Goal: Task Accomplishment & Management: Complete application form

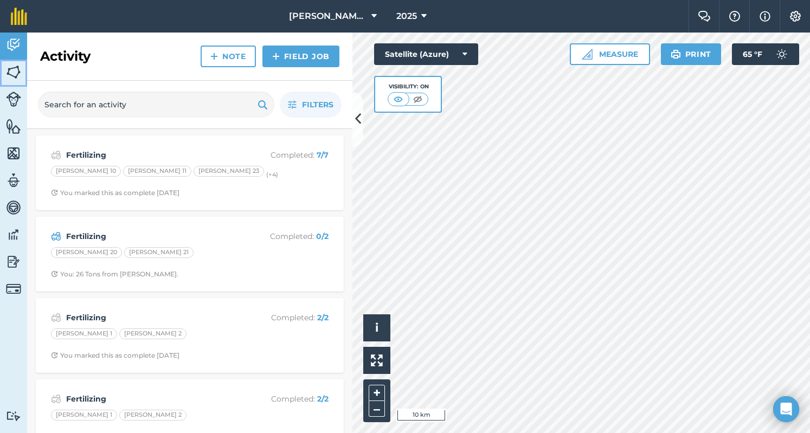
click at [16, 77] on img at bounding box center [13, 72] width 15 height 16
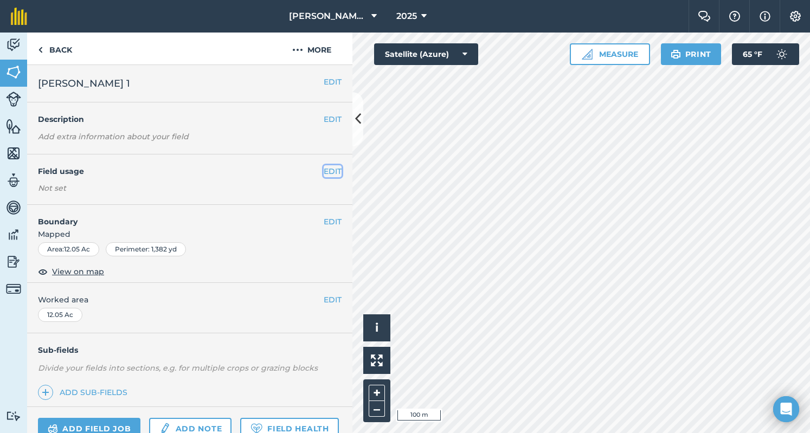
click at [324, 173] on button "EDIT" at bounding box center [333, 171] width 18 height 12
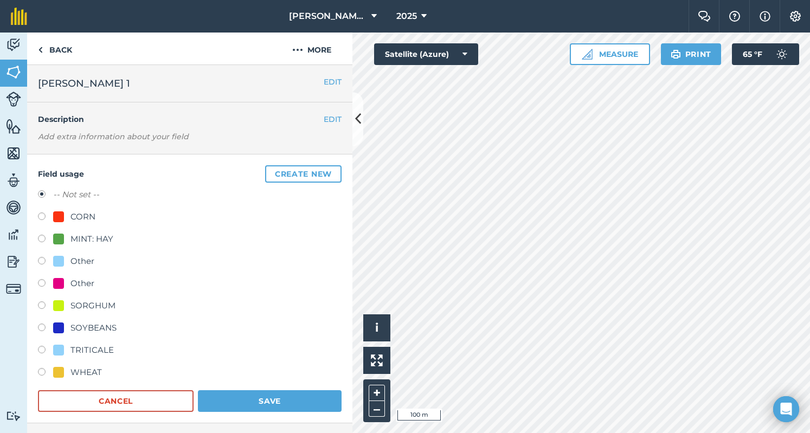
click at [94, 236] on div "MINT: HAY" at bounding box center [91, 239] width 43 height 13
radio input "true"
radio input "false"
click at [278, 402] on button "Save" at bounding box center [270, 401] width 144 height 22
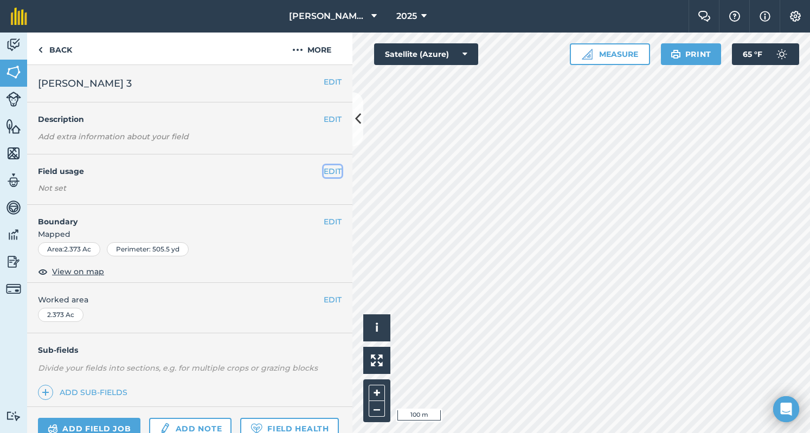
click at [325, 172] on button "EDIT" at bounding box center [333, 171] width 18 height 12
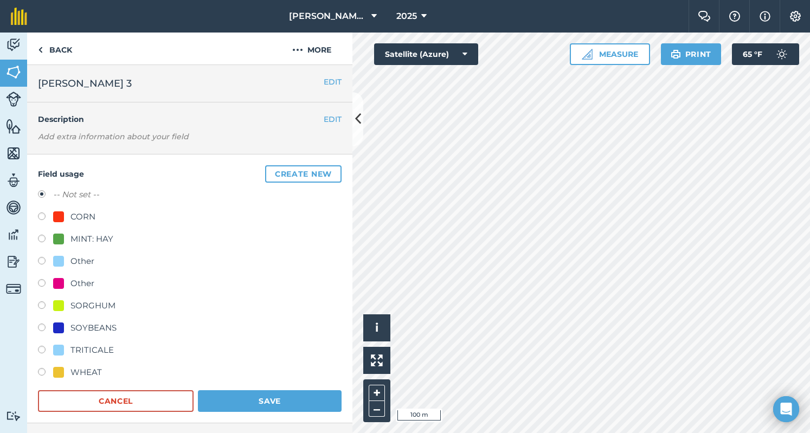
click at [78, 230] on div "-- Not set -- CORN MINT: HAY Other Other SORGHUM SOYBEANS TRITICALE WHEAT" at bounding box center [190, 285] width 304 height 194
click at [44, 237] on label at bounding box center [45, 240] width 15 height 11
radio input "true"
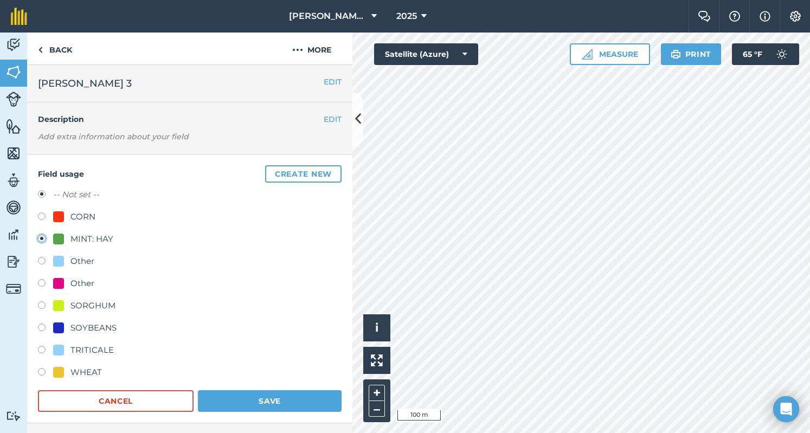
radio input "false"
click at [296, 396] on button "Save" at bounding box center [270, 401] width 144 height 22
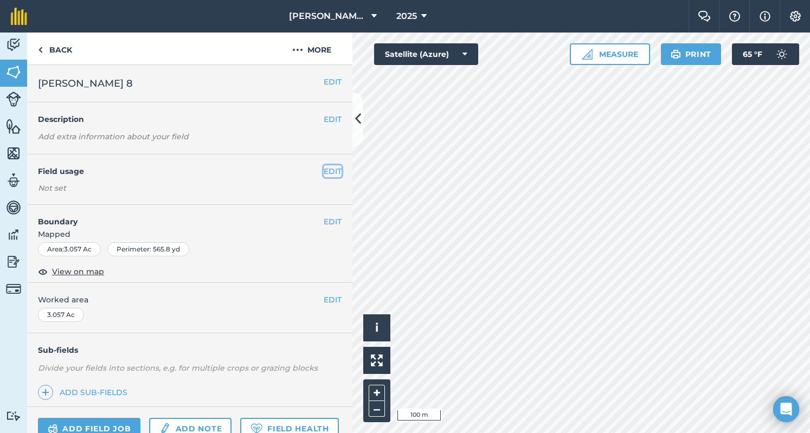
click at [324, 176] on button "EDIT" at bounding box center [333, 171] width 18 height 12
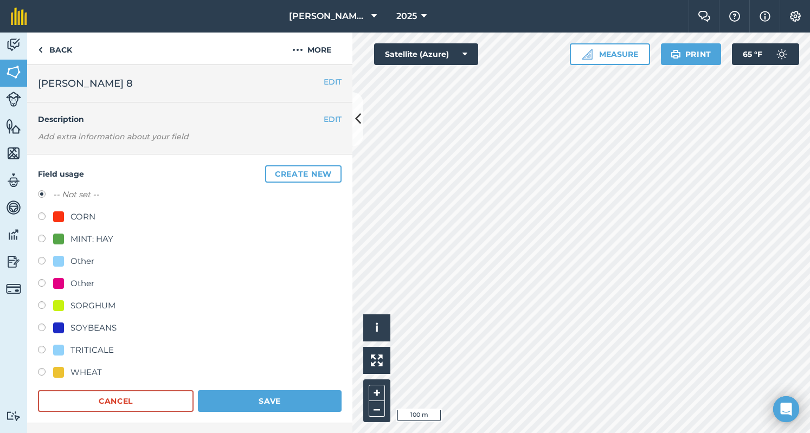
click at [101, 246] on div "MINT: HAY" at bounding box center [190, 241] width 304 height 16
click at [101, 240] on div "MINT: HAY" at bounding box center [91, 239] width 43 height 13
radio input "true"
radio input "false"
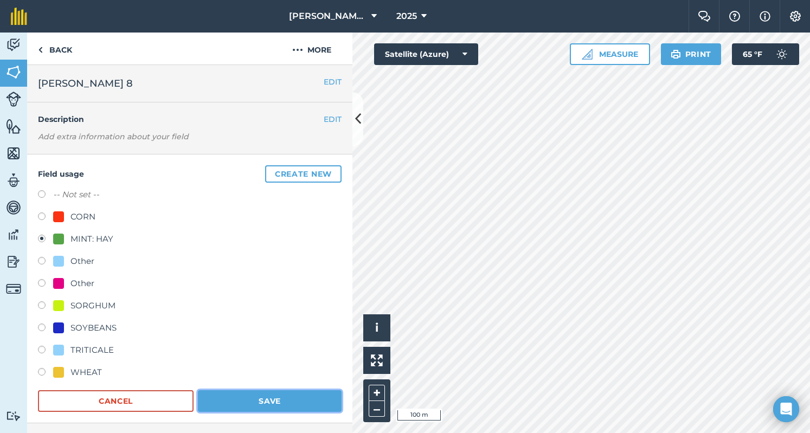
click at [289, 396] on button "Save" at bounding box center [270, 401] width 144 height 22
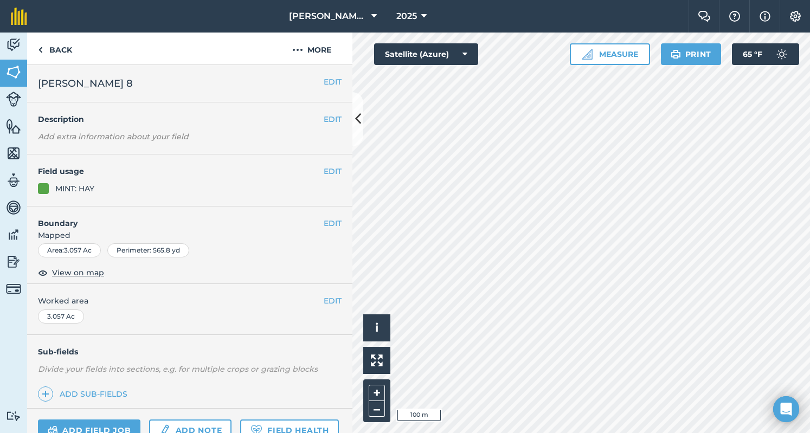
drag, startPoint x: 335, startPoint y: 86, endPoint x: 351, endPoint y: 93, distance: 17.7
click at [351, 93] on div "EDIT [PERSON_NAME] 8 EDIT Description Add extra information about your field ED…" at bounding box center [189, 249] width 325 height 368
click at [362, 112] on button at bounding box center [357, 119] width 11 height 54
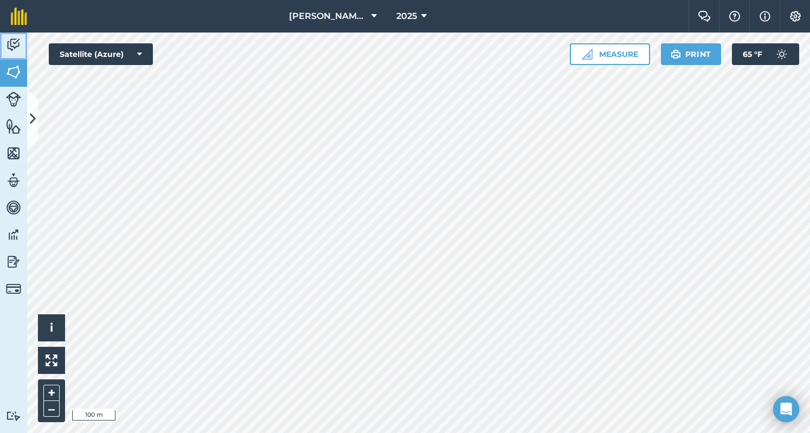
click at [10, 37] on img at bounding box center [13, 45] width 15 height 16
click at [21, 61] on link "Fields" at bounding box center [13, 73] width 27 height 27
click at [22, 45] on link "Activity" at bounding box center [13, 46] width 27 height 27
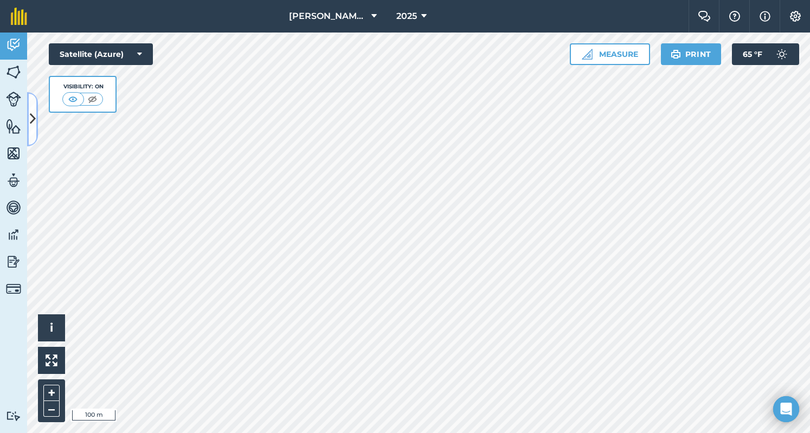
click at [30, 117] on icon at bounding box center [33, 119] width 6 height 19
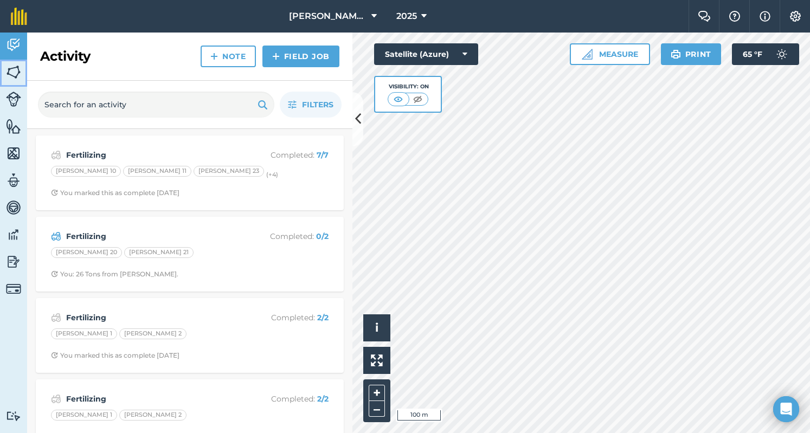
click at [15, 66] on img at bounding box center [13, 72] width 15 height 16
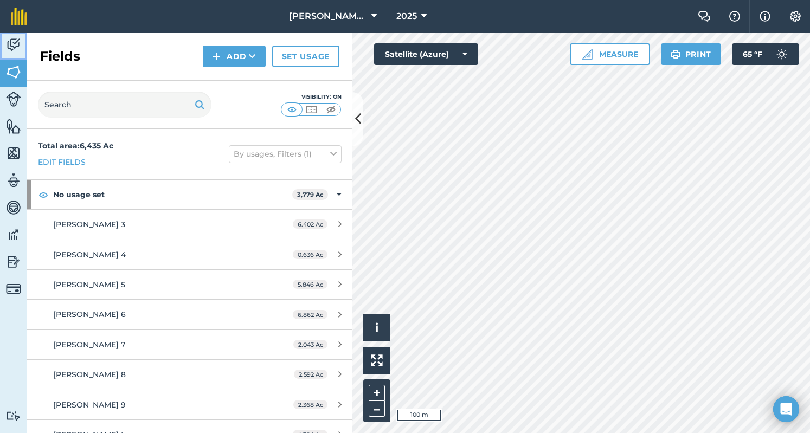
click at [17, 43] on img at bounding box center [13, 45] width 15 height 16
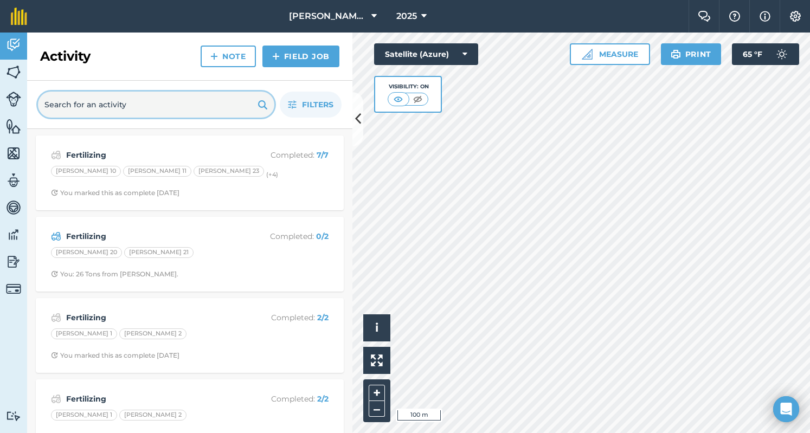
click at [105, 106] on input "text" at bounding box center [156, 105] width 236 height 26
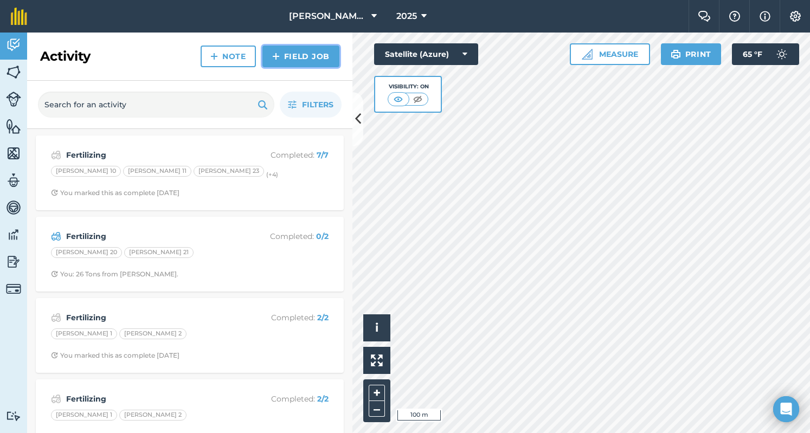
click at [292, 59] on link "Field Job" at bounding box center [300, 57] width 77 height 22
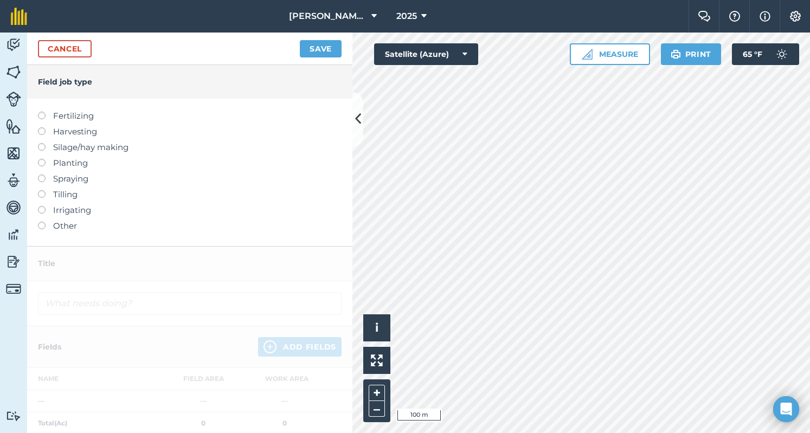
click at [82, 112] on label "Fertilizing" at bounding box center [190, 116] width 304 height 13
type input "Fertilizing"
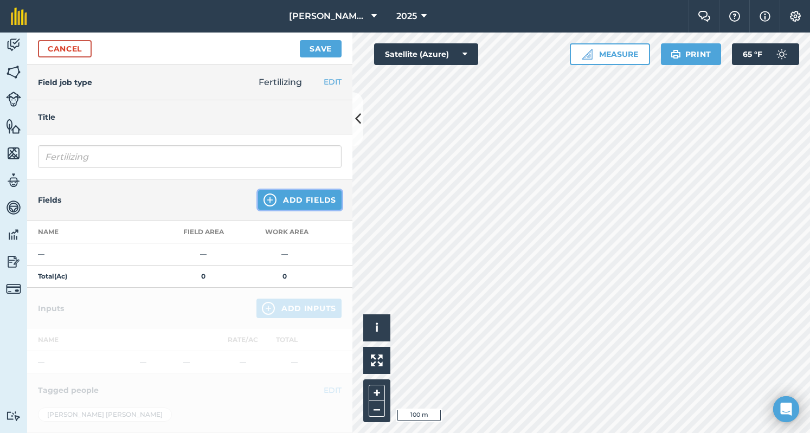
click at [325, 195] on button "Add Fields" at bounding box center [299, 200] width 83 height 20
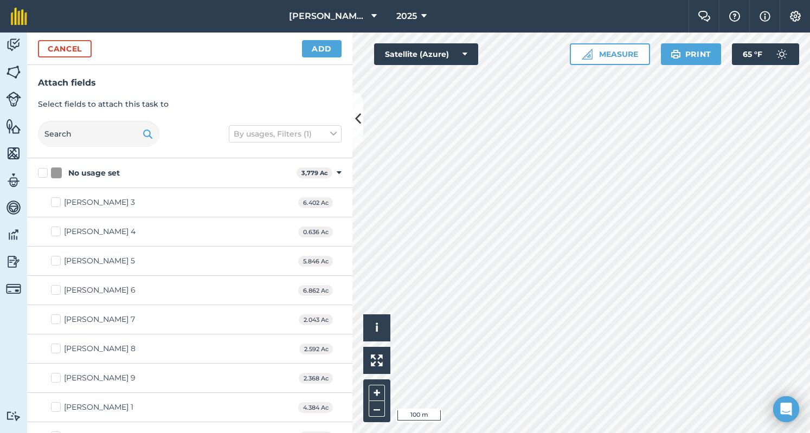
checkbox input "true"
click at [315, 53] on button "Add" at bounding box center [322, 48] width 40 height 17
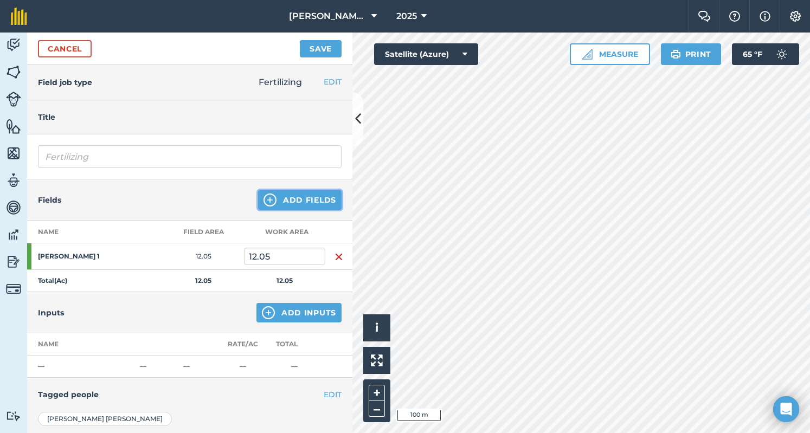
click at [298, 198] on button "Add Fields" at bounding box center [299, 200] width 83 height 20
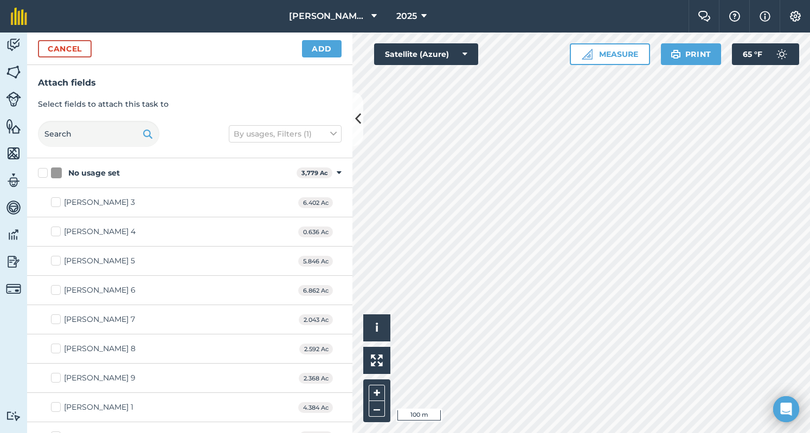
checkbox input "true"
click at [329, 55] on button "Add" at bounding box center [322, 48] width 40 height 17
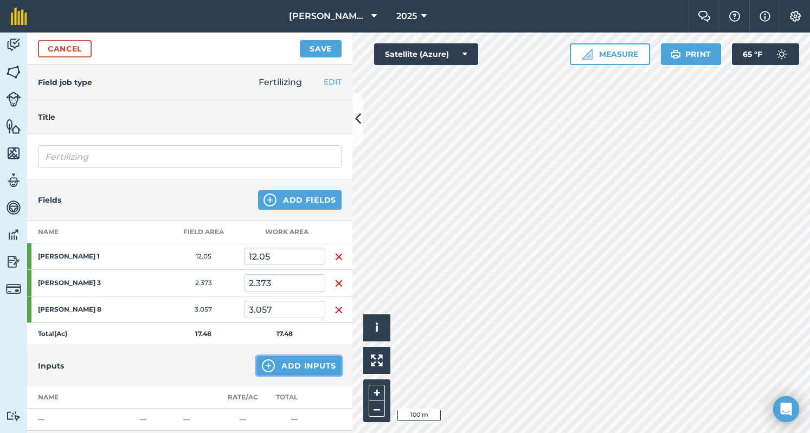
click at [303, 371] on button "Add Inputs" at bounding box center [298, 366] width 85 height 20
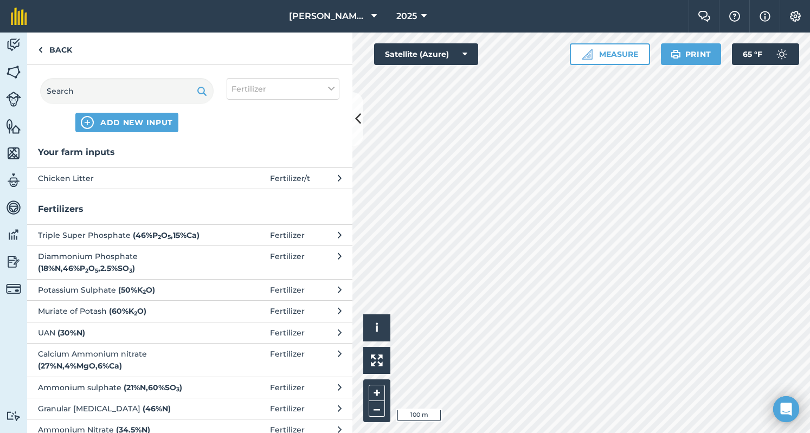
click at [188, 181] on span "Chicken Litter" at bounding box center [126, 178] width 177 height 12
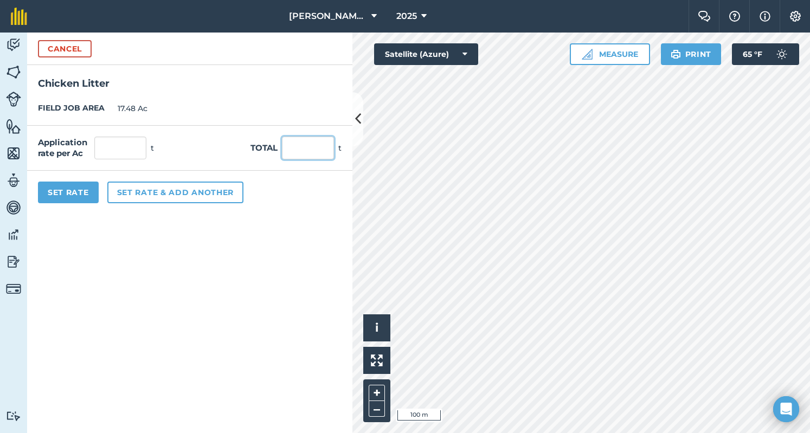
click at [307, 145] on input "text" at bounding box center [308, 148] width 52 height 23
type input "72"
type input "4.119"
click at [82, 197] on button "Set Rate" at bounding box center [68, 193] width 61 height 22
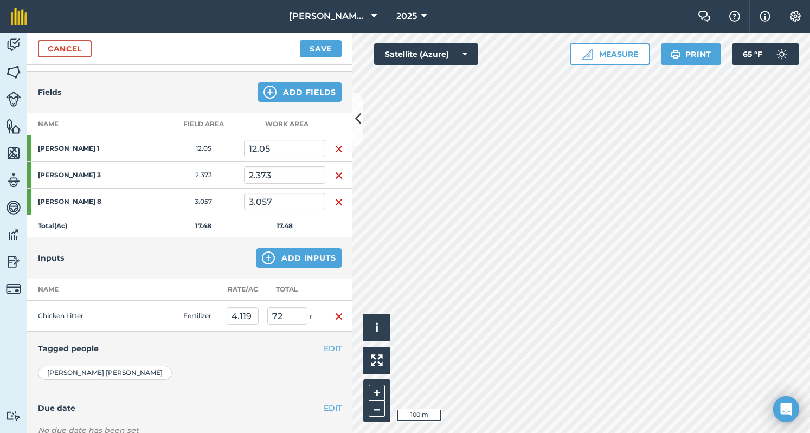
scroll to position [176, 0]
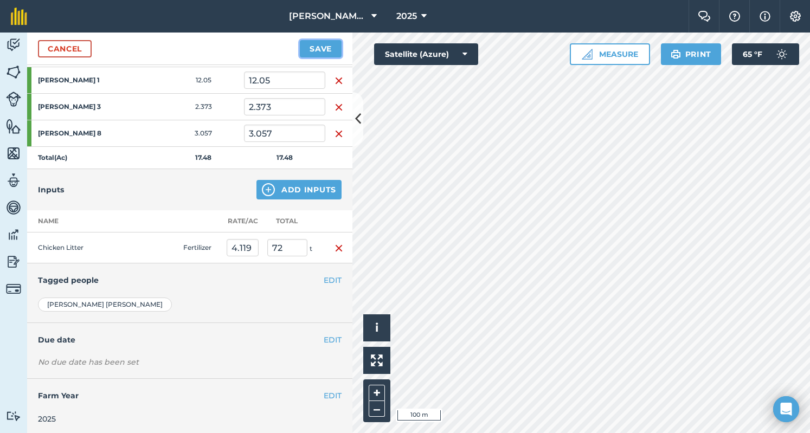
click at [321, 46] on button "Save" at bounding box center [321, 48] width 42 height 17
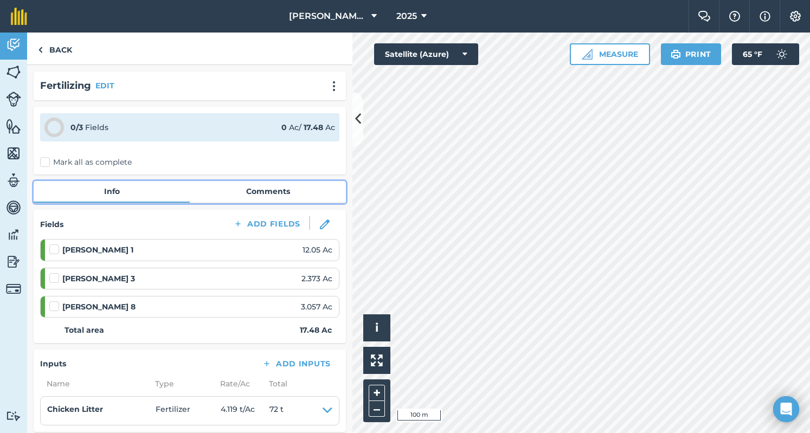
click at [235, 199] on link "Comments" at bounding box center [268, 191] width 156 height 21
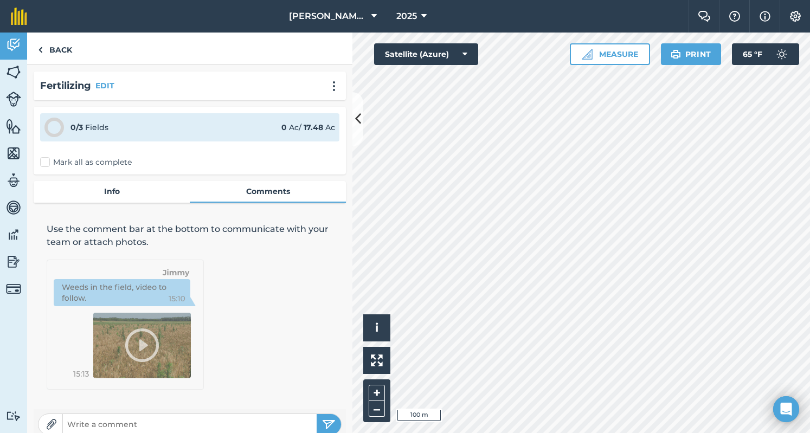
click at [171, 416] on form at bounding box center [190, 425] width 304 height 22
click at [172, 419] on input "text" at bounding box center [190, 424] width 254 height 15
type input "72 Tons From [PERSON_NAME]"
click at [322, 425] on img "submit" at bounding box center [329, 424] width 14 height 13
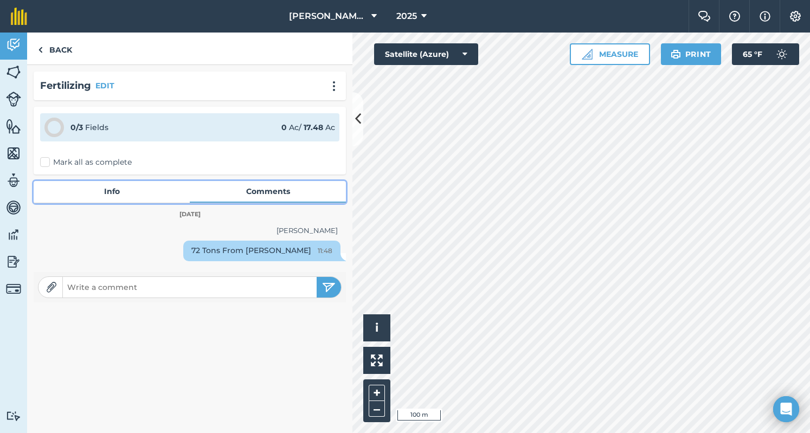
click at [89, 181] on link "Info" at bounding box center [112, 191] width 156 height 21
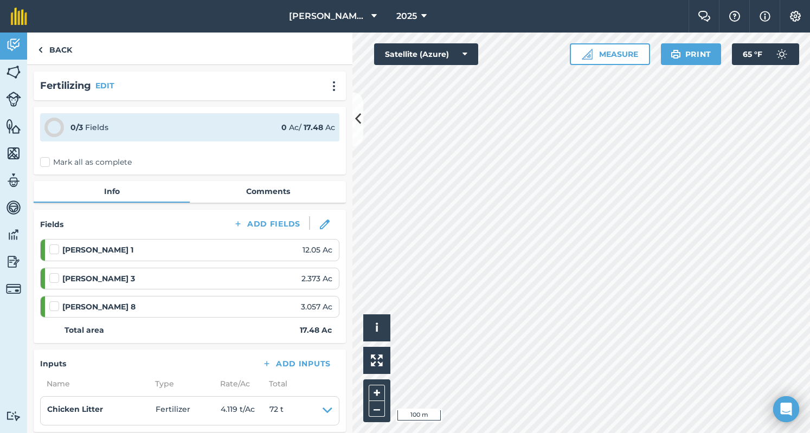
click at [107, 161] on label "Mark all as complete" at bounding box center [86, 162] width 92 height 11
click at [47, 161] on input "Mark all as complete" at bounding box center [43, 160] width 7 height 7
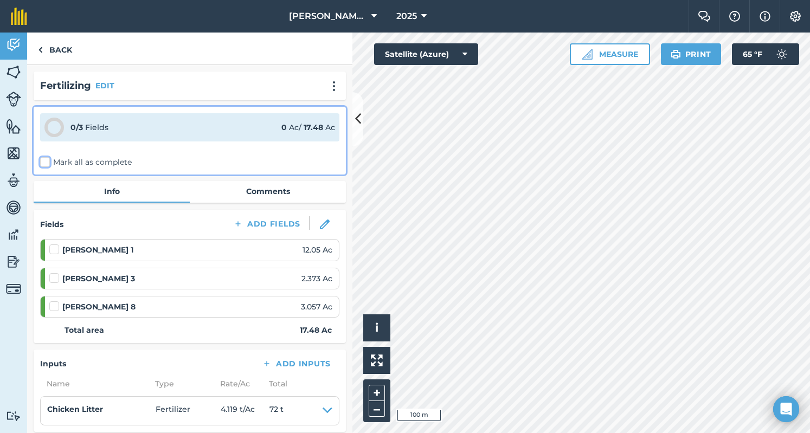
checkbox input "false"
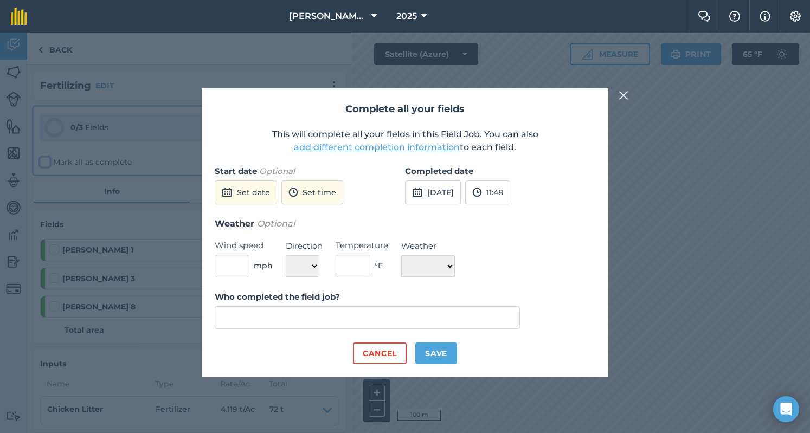
type input "[PERSON_NAME]"
click at [458, 188] on button "[DATE]" at bounding box center [433, 193] width 56 height 24
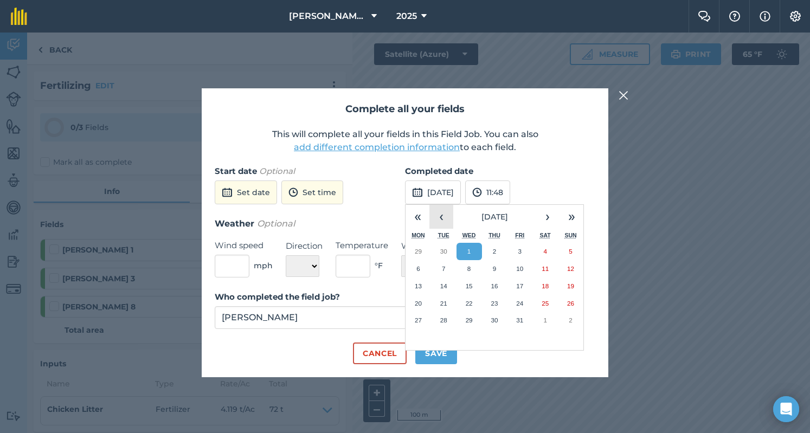
click at [442, 211] on button "‹" at bounding box center [441, 217] width 24 height 24
click at [468, 297] on button "24" at bounding box center [469, 303] width 25 height 17
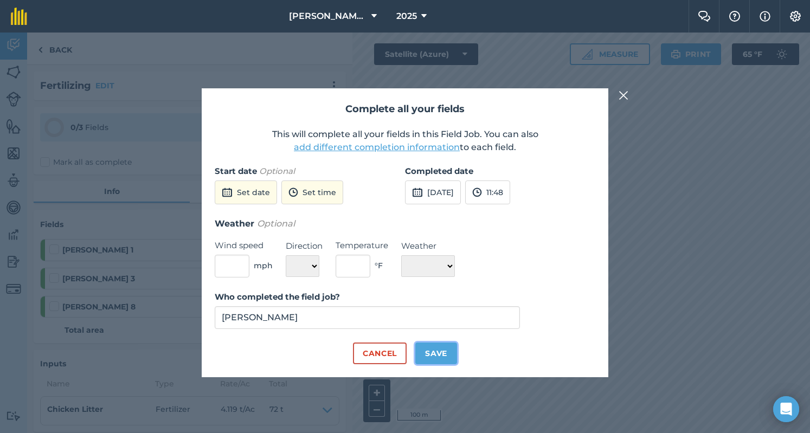
click at [448, 355] on button "Save" at bounding box center [436, 354] width 42 height 22
checkbox input "true"
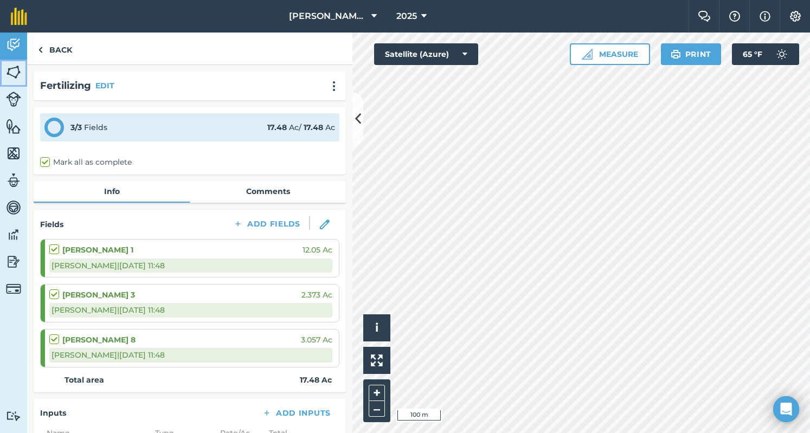
click at [18, 75] on img at bounding box center [13, 72] width 15 height 16
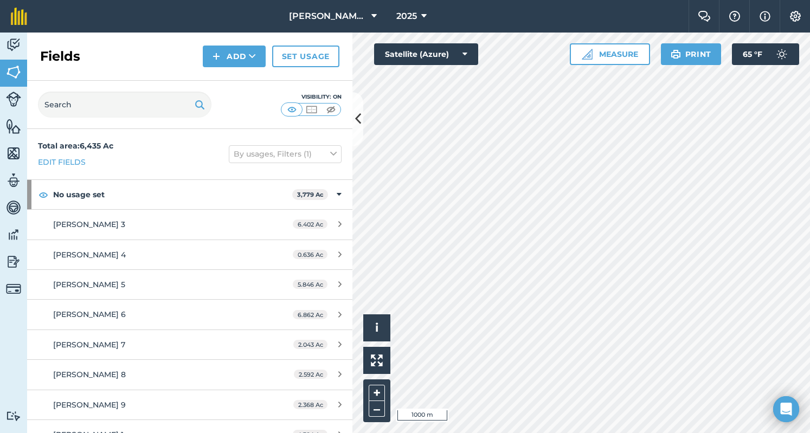
click at [519, 433] on html "[PERSON_NAME] 2023 2025 Farm Chat Help Info Settings [PERSON_NAME] [DATE] - [DA…" at bounding box center [405, 216] width 810 height 433
click at [444, 433] on html "[PERSON_NAME] 2023 2025 Farm Chat Help Info Settings [PERSON_NAME] [DATE] - [DA…" at bounding box center [405, 216] width 810 height 433
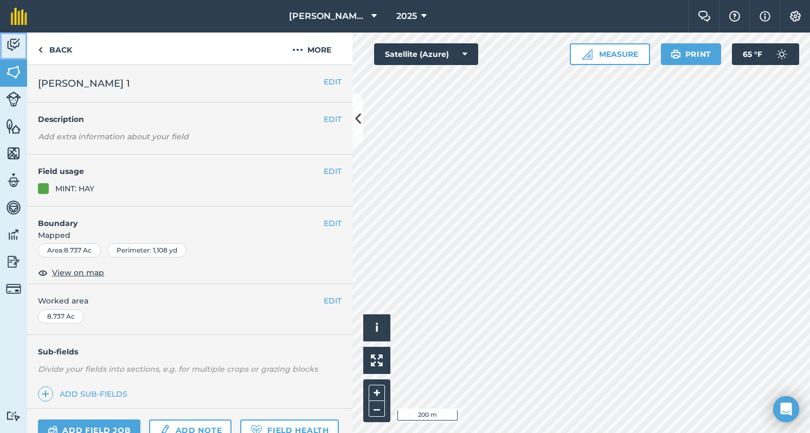
click at [15, 57] on link "Activity" at bounding box center [13, 46] width 27 height 27
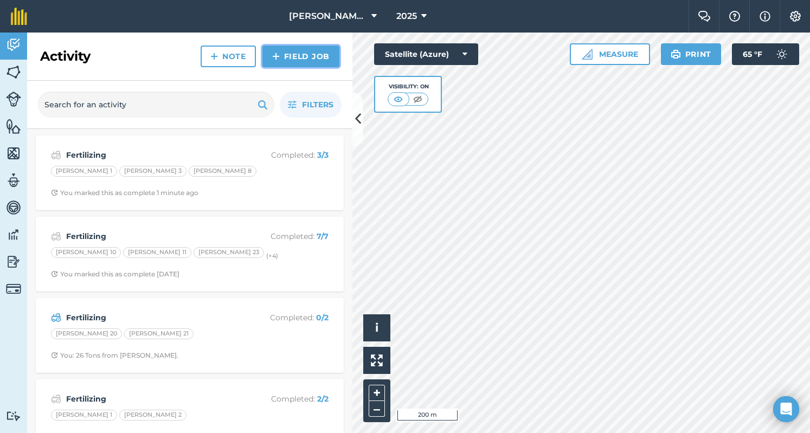
click at [288, 52] on link "Field Job" at bounding box center [300, 57] width 77 height 22
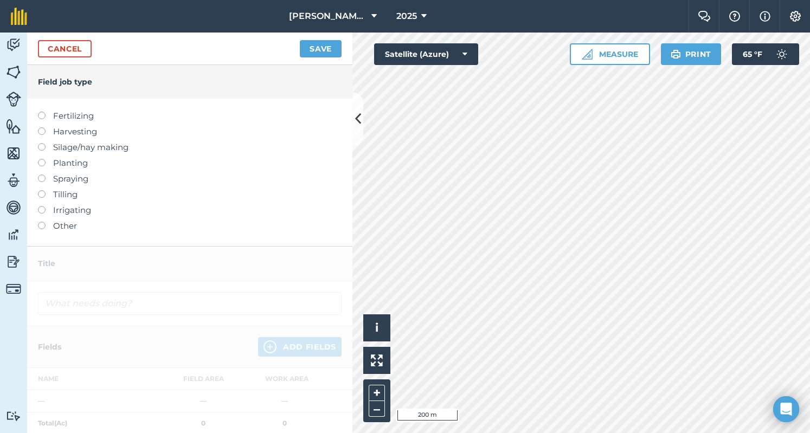
click at [71, 119] on label "Fertilizing" at bounding box center [190, 116] width 304 height 13
type input "Fertilizing"
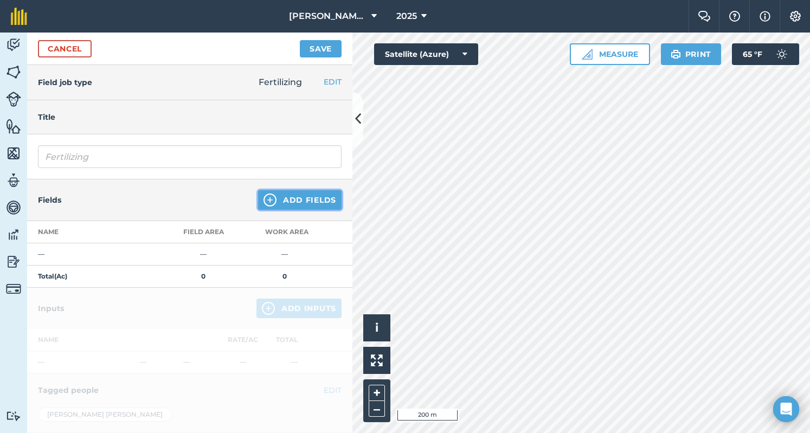
click at [284, 207] on button "Add Fields" at bounding box center [299, 200] width 83 height 20
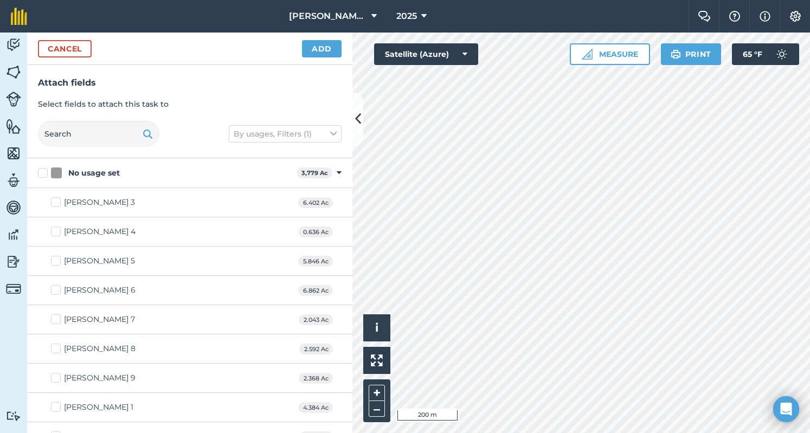
click at [284, 176] on div "No usage set" at bounding box center [171, 173] width 241 height 11
click at [45, 175] on input "No usage set" at bounding box center [41, 171] width 7 height 7
click at [336, 49] on button "Add" at bounding box center [322, 48] width 40 height 17
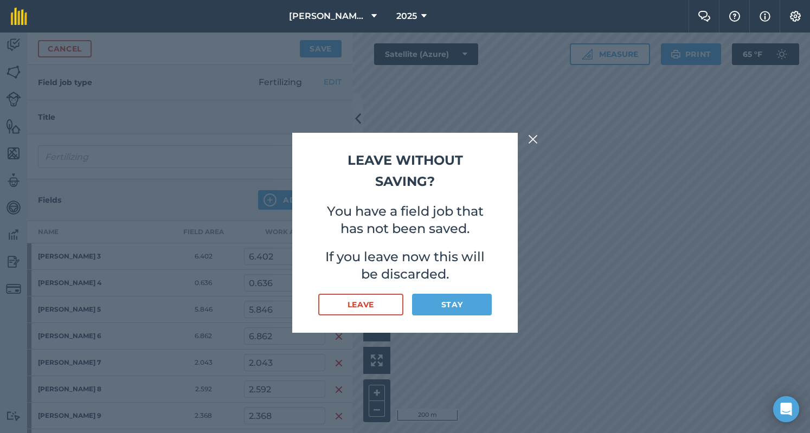
click at [535, 143] on img at bounding box center [533, 139] width 10 height 13
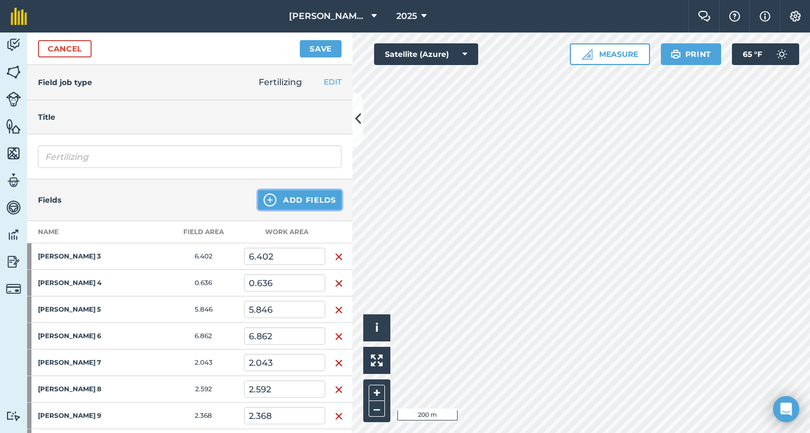
click at [270, 202] on button "Add Fields" at bounding box center [299, 200] width 83 height 20
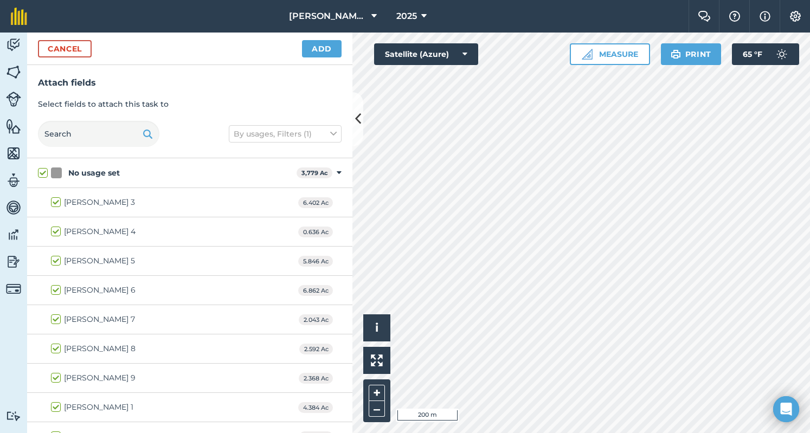
checkbox input "true"
click at [330, 51] on button "Add" at bounding box center [322, 48] width 40 height 17
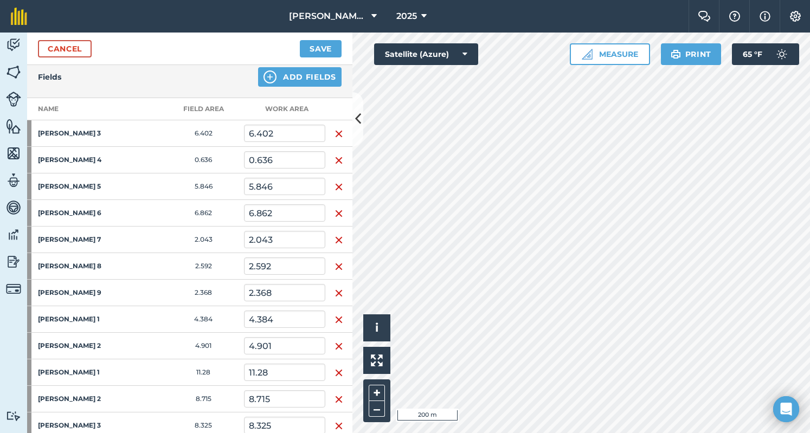
scroll to position [56, 0]
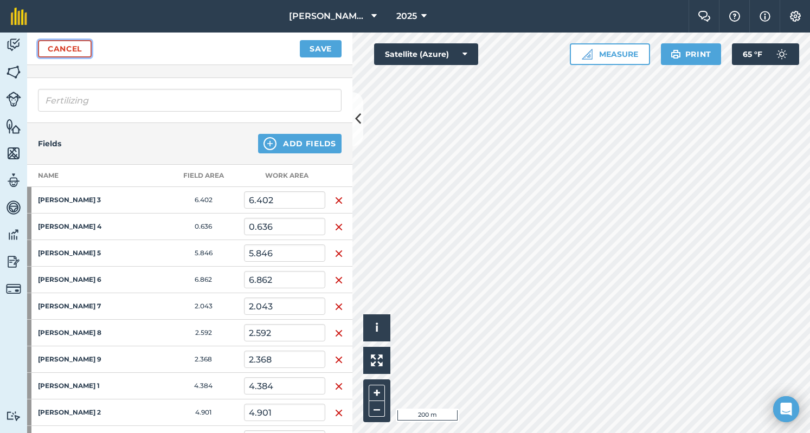
click at [49, 46] on link "Cancel" at bounding box center [65, 48] width 54 height 17
click at [81, 52] on link "Cancel" at bounding box center [65, 48] width 54 height 17
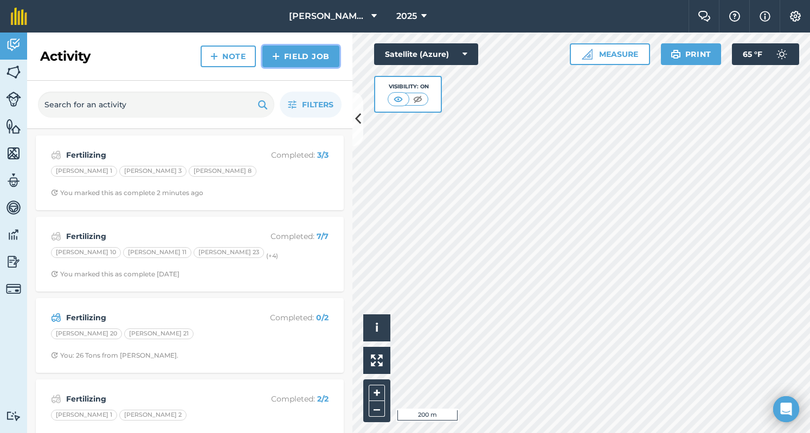
click at [286, 52] on link "Field Job" at bounding box center [300, 57] width 77 height 22
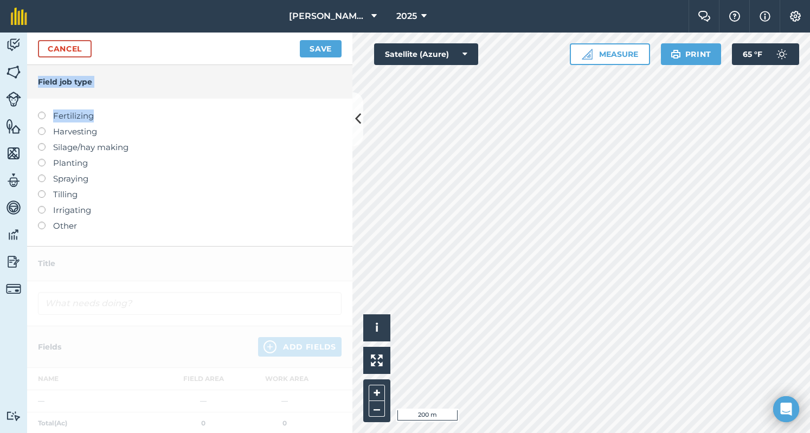
drag, startPoint x: 286, startPoint y: 52, endPoint x: 177, endPoint y: 122, distance: 129.5
click at [177, 122] on form "Cancel Save Field job type Fertilizing Harvesting Silage/hay making Planting Sp…" at bounding box center [189, 233] width 325 height 401
click at [42, 112] on label at bounding box center [45, 112] width 15 height 0
type input "Fertilizing"
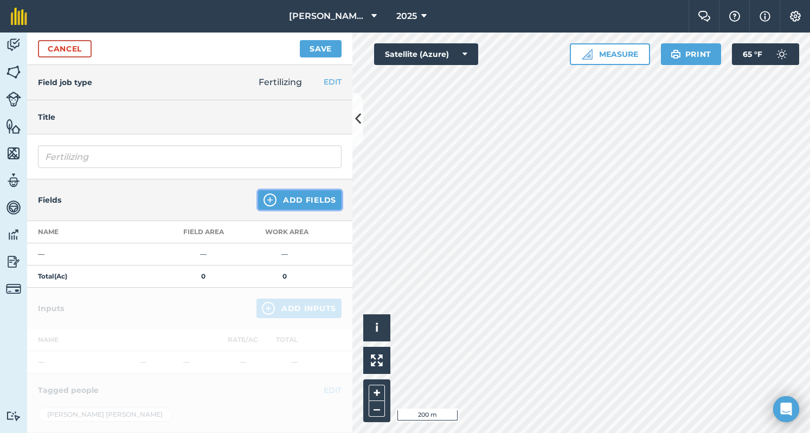
click at [312, 198] on button "Add Fields" at bounding box center [299, 200] width 83 height 20
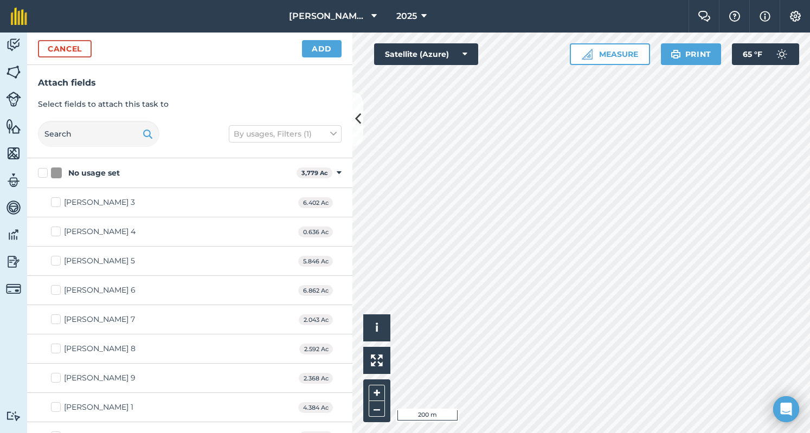
checkbox input "true"
click at [331, 50] on button "Add" at bounding box center [322, 48] width 40 height 17
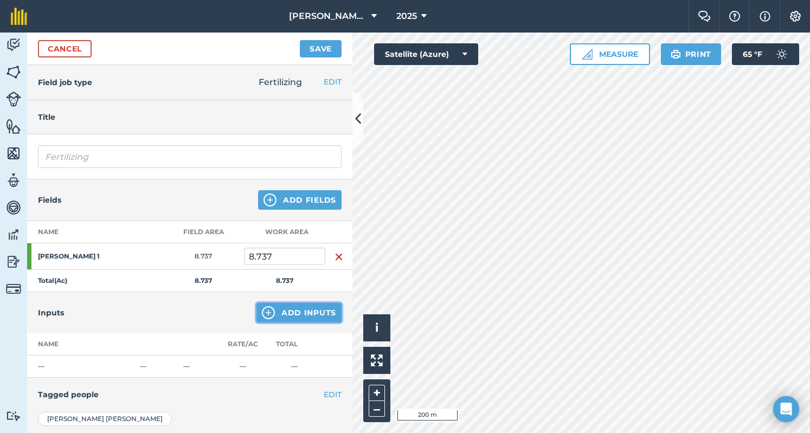
click at [293, 310] on button "Add Inputs" at bounding box center [298, 313] width 85 height 20
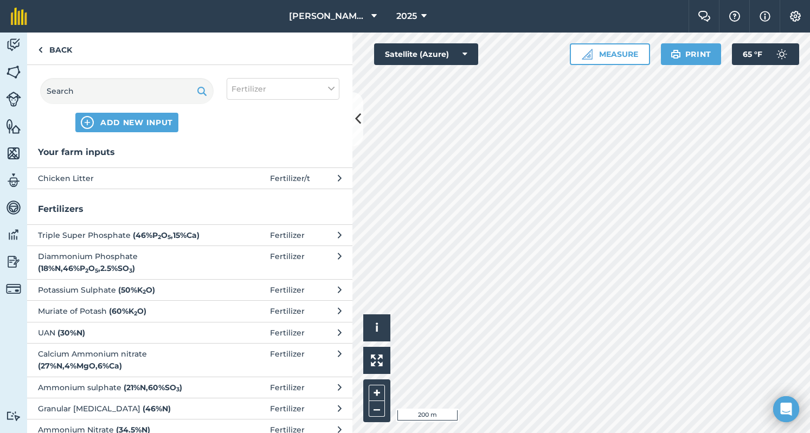
click at [253, 101] on div "ADD NEW INPUT Fertilizer" at bounding box center [189, 105] width 325 height 80
click at [260, 91] on span "Fertilizer" at bounding box center [249, 89] width 35 height 12
click at [182, 181] on span "Chicken Litter" at bounding box center [126, 178] width 177 height 12
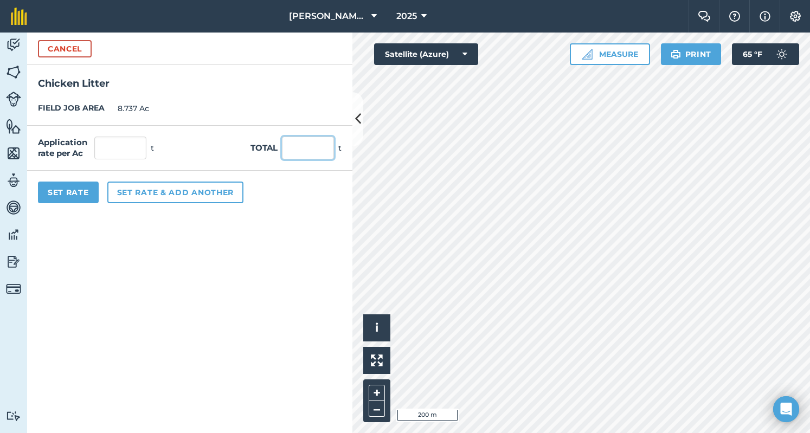
click at [309, 152] on input "text" at bounding box center [308, 148] width 52 height 23
type input "52"
type input "5.952"
click at [83, 195] on button "Set Rate" at bounding box center [68, 193] width 61 height 22
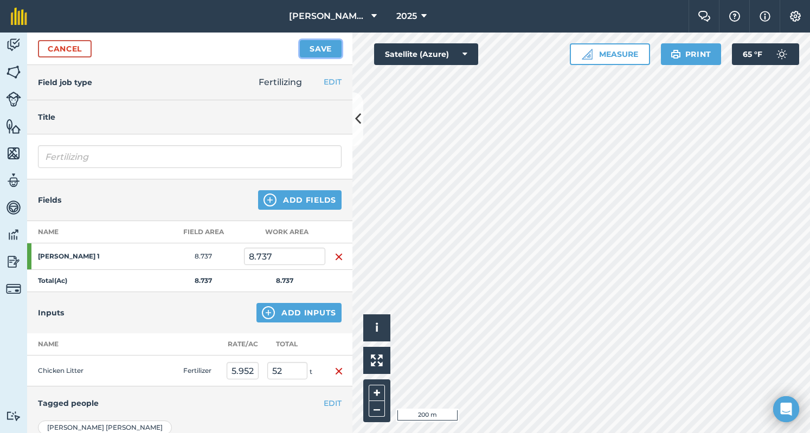
click at [312, 50] on button "Save" at bounding box center [321, 48] width 42 height 17
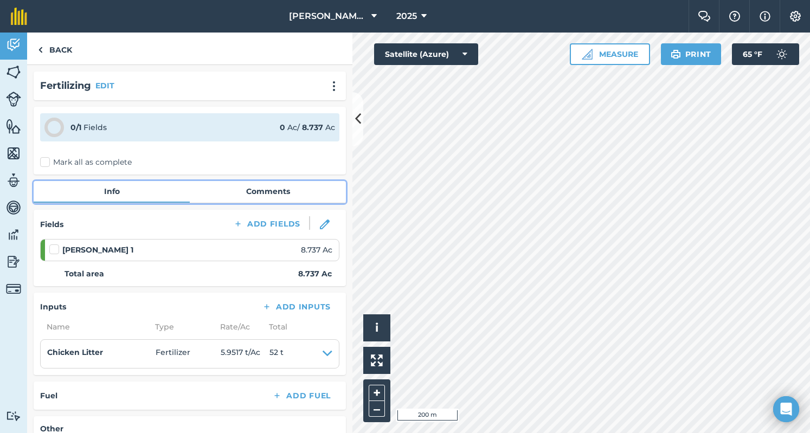
click at [258, 190] on link "Comments" at bounding box center [268, 191] width 156 height 21
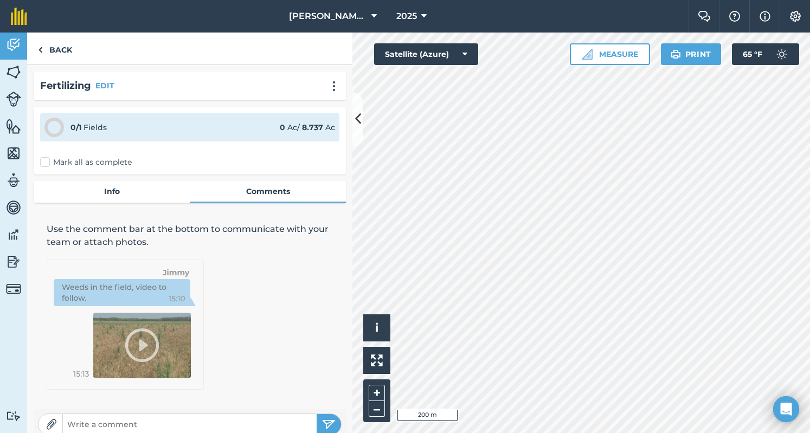
click at [214, 426] on input "text" at bounding box center [190, 424] width 254 height 15
type input "52 Tons from [PERSON_NAME]"
click at [322, 425] on img "submit" at bounding box center [329, 424] width 14 height 13
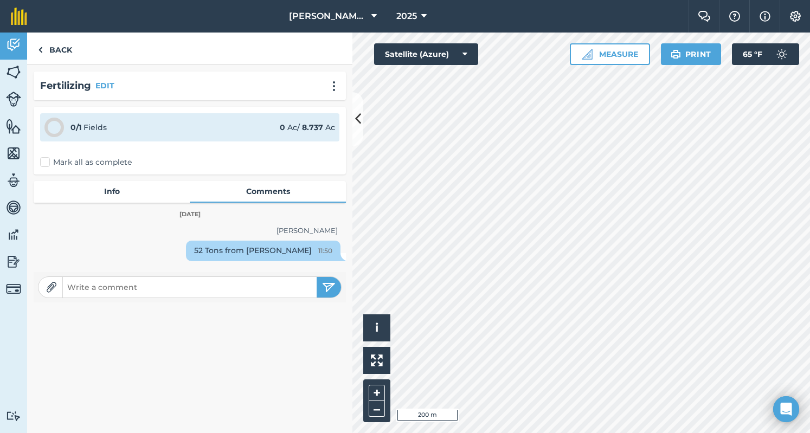
click at [47, 159] on label "Mark all as complete" at bounding box center [86, 162] width 92 height 11
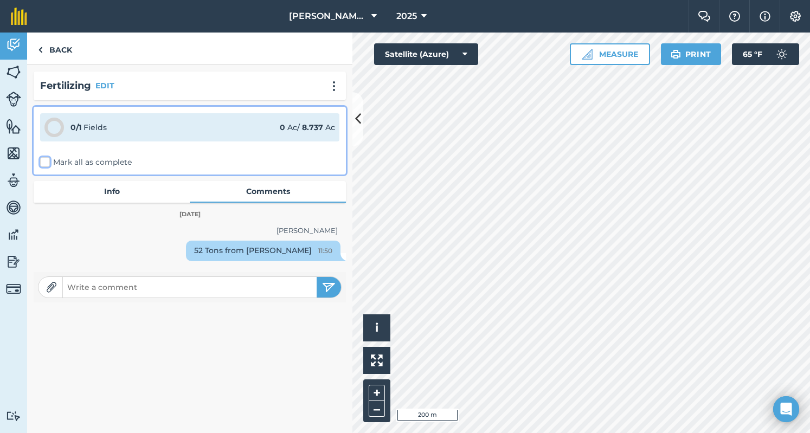
click at [47, 159] on input "Mark all as complete" at bounding box center [43, 160] width 7 height 7
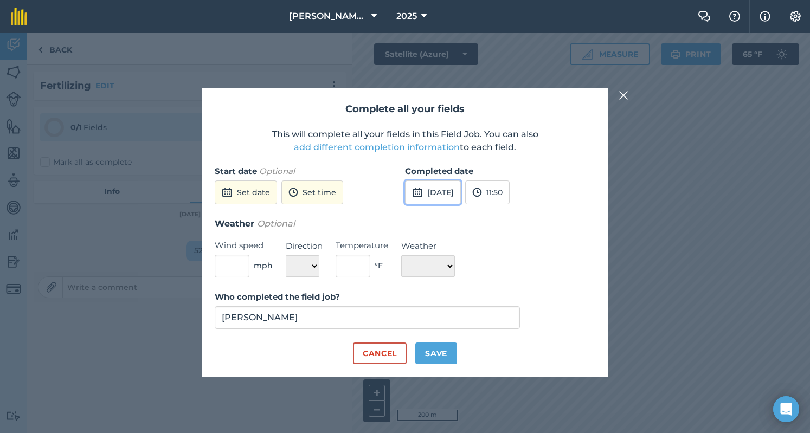
click at [429, 201] on button "[DATE]" at bounding box center [433, 193] width 56 height 24
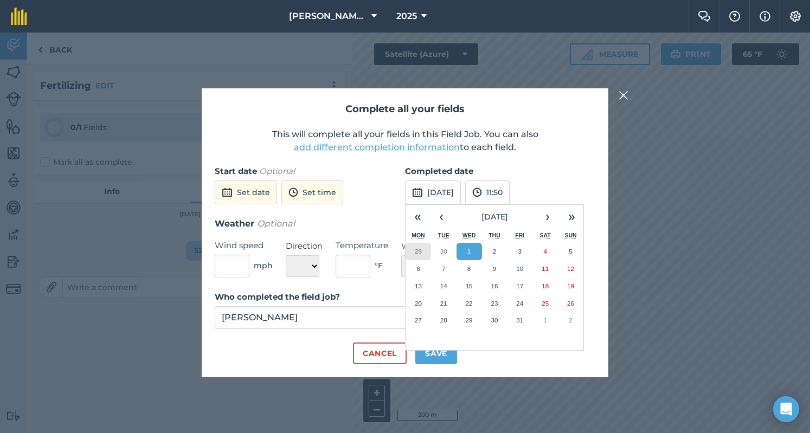
click at [429, 250] on button "29" at bounding box center [418, 251] width 25 height 17
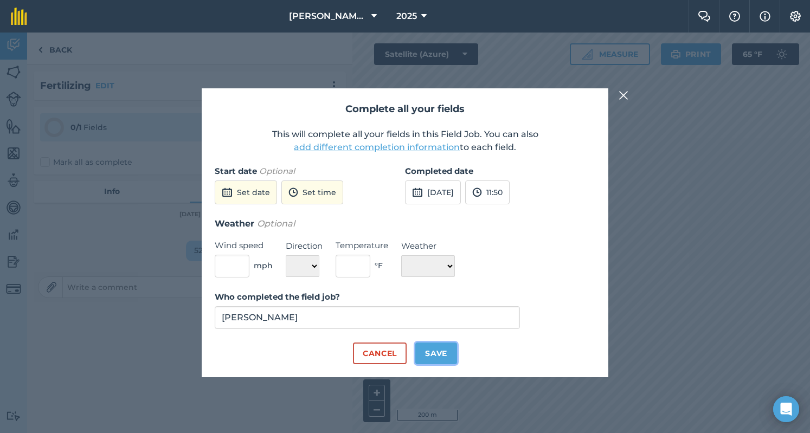
click at [452, 361] on button "Save" at bounding box center [436, 354] width 42 height 22
checkbox input "true"
